Goal: Task Accomplishment & Management: Manage account settings

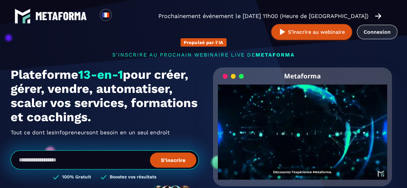
click at [385, 34] on link "Connexion" at bounding box center [377, 32] width 41 height 14
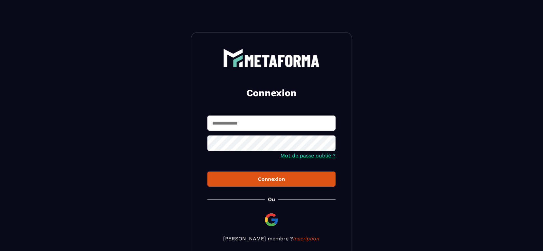
type input "**********"
click at [229, 181] on div "Connexion" at bounding box center [271, 179] width 118 height 6
